Goal: Find specific page/section: Find specific page/section

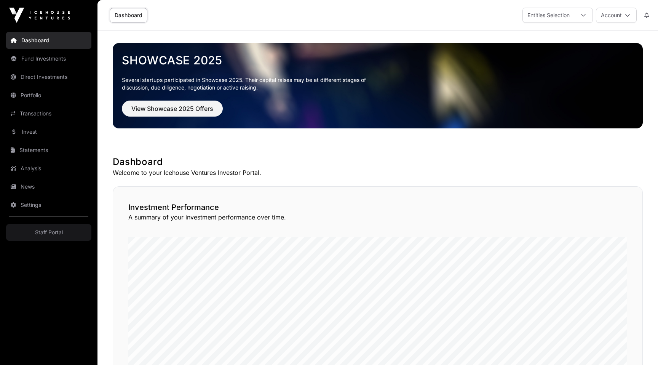
click at [45, 91] on link "Portfolio" at bounding box center [48, 95] width 85 height 17
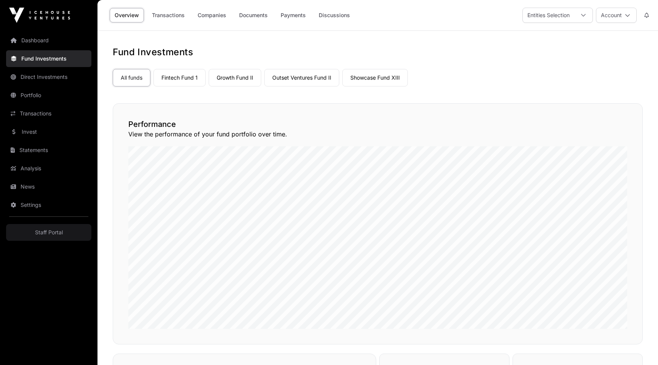
click at [331, 19] on link "Discussions" at bounding box center [334, 15] width 41 height 14
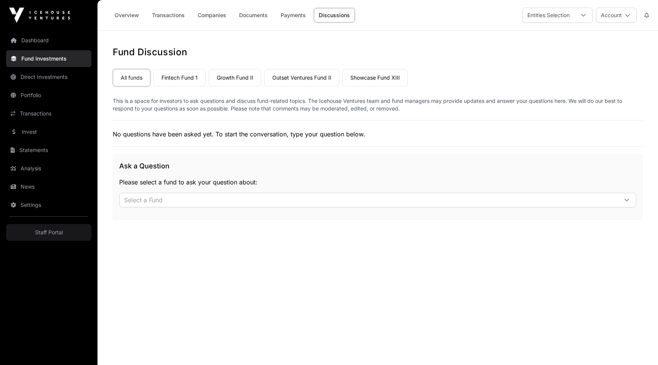
click at [286, 14] on link "Payments" at bounding box center [293, 15] width 35 height 14
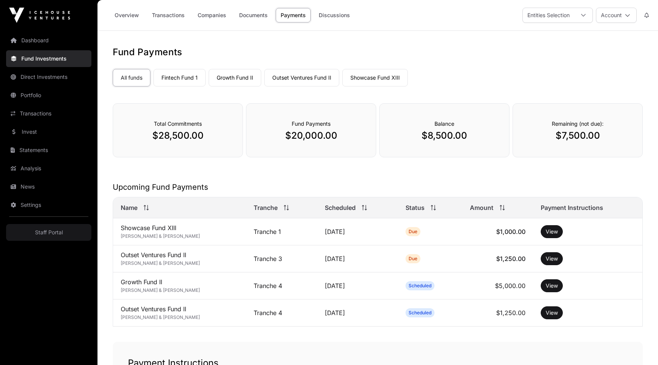
click at [246, 82] on link "Growth Fund II" at bounding box center [235, 78] width 53 height 18
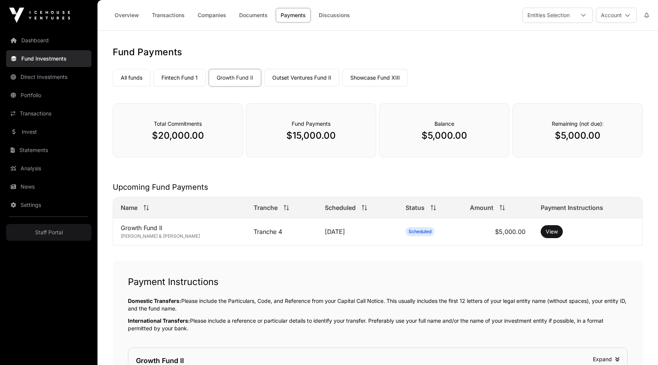
click at [650, 15] on button at bounding box center [647, 15] width 14 height 14
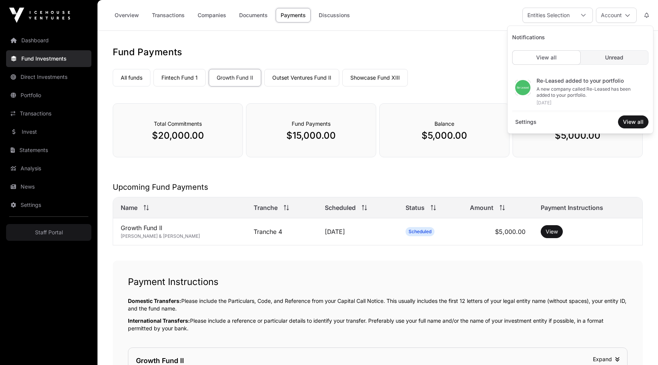
click at [420, 53] on h1 "Fund Payments" at bounding box center [378, 52] width 530 height 12
